Goal: Task Accomplishment & Management: Use online tool/utility

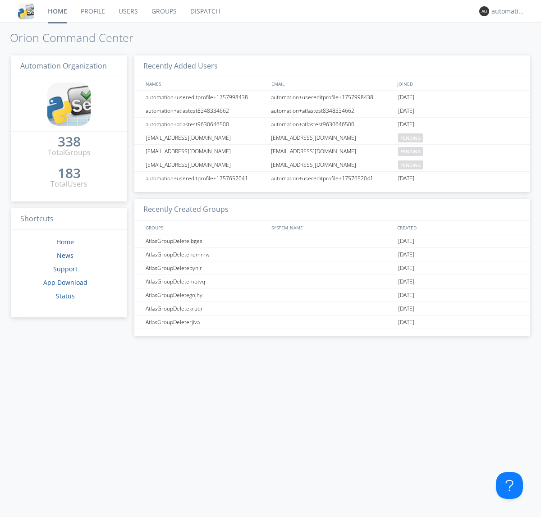
click at [204, 11] on link "Dispatch" at bounding box center [204, 11] width 43 height 23
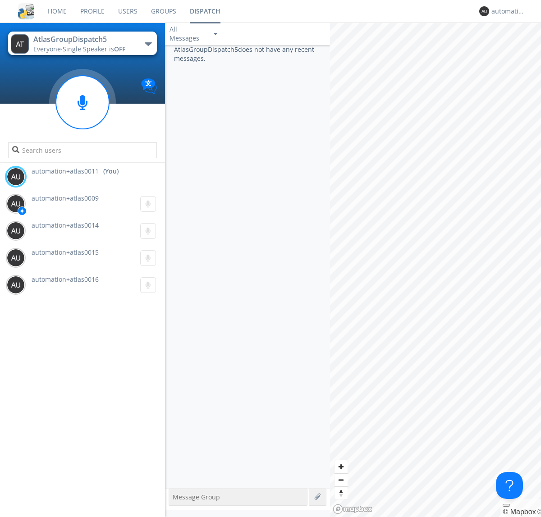
click at [148, 44] on div "button" at bounding box center [148, 44] width 7 height 4
click at [0, 0] on span "AtlasGroupDispatch6" at bounding box center [0, 0] width 0 height 0
click at [148, 44] on div "button" at bounding box center [148, 44] width 7 height 4
click at [0, 0] on span "AtlasGroupDispatch5" at bounding box center [0, 0] width 0 height 0
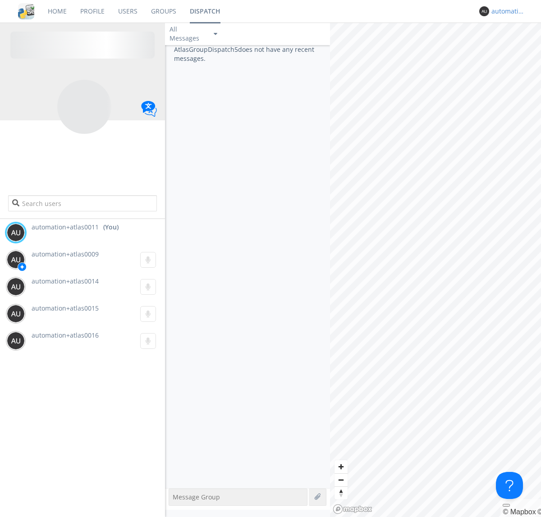
click at [505, 11] on div "automation+atlas0011" at bounding box center [508, 11] width 34 height 9
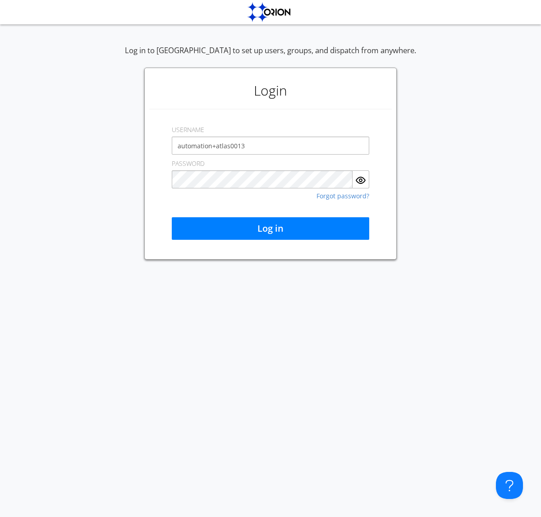
type input "automation+atlas0013"
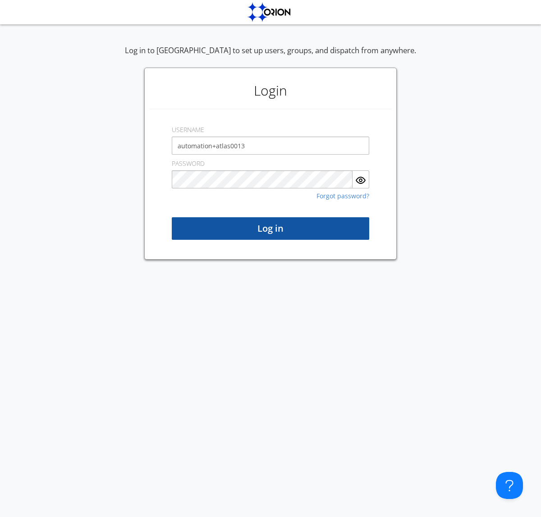
click at [270, 228] on button "Log in" at bounding box center [270, 228] width 197 height 23
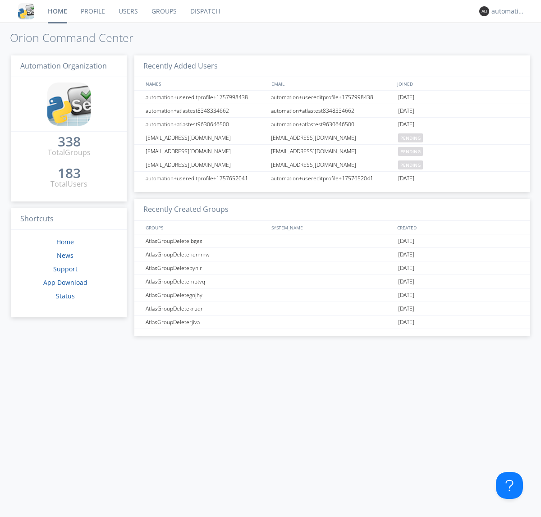
click at [204, 11] on link "Dispatch" at bounding box center [204, 11] width 43 height 23
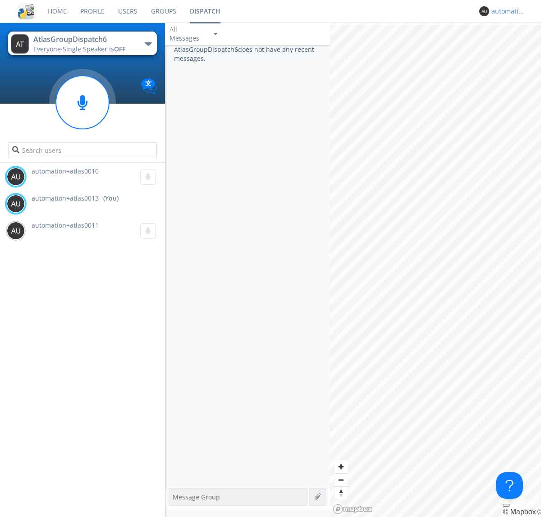
click at [505, 11] on div "automation+atlas0013" at bounding box center [508, 11] width 34 height 9
